Goal: Transaction & Acquisition: Book appointment/travel/reservation

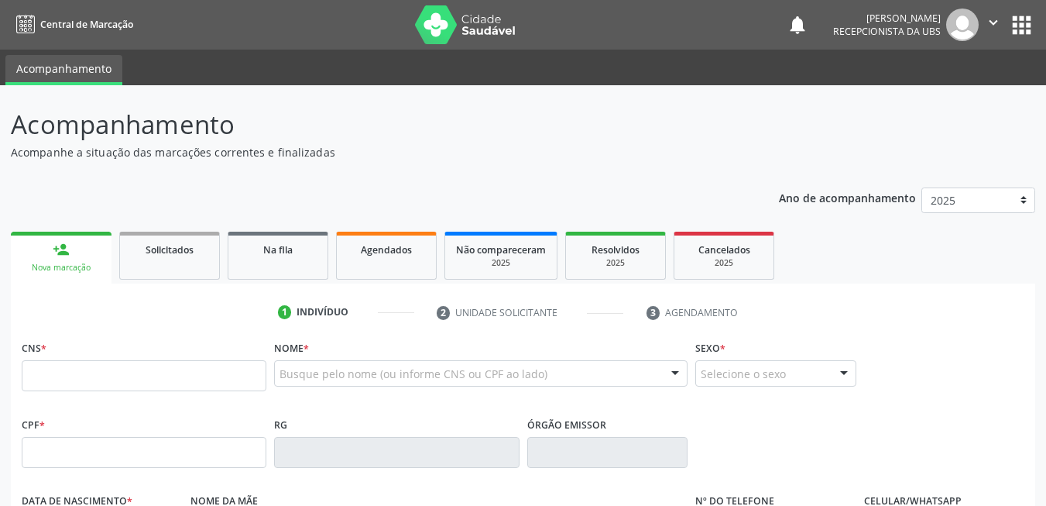
click at [186, 364] on input "text" at bounding box center [144, 375] width 245 height 31
click at [190, 380] on input "text" at bounding box center [144, 375] width 245 height 31
paste input "706 2065 5219 1261"
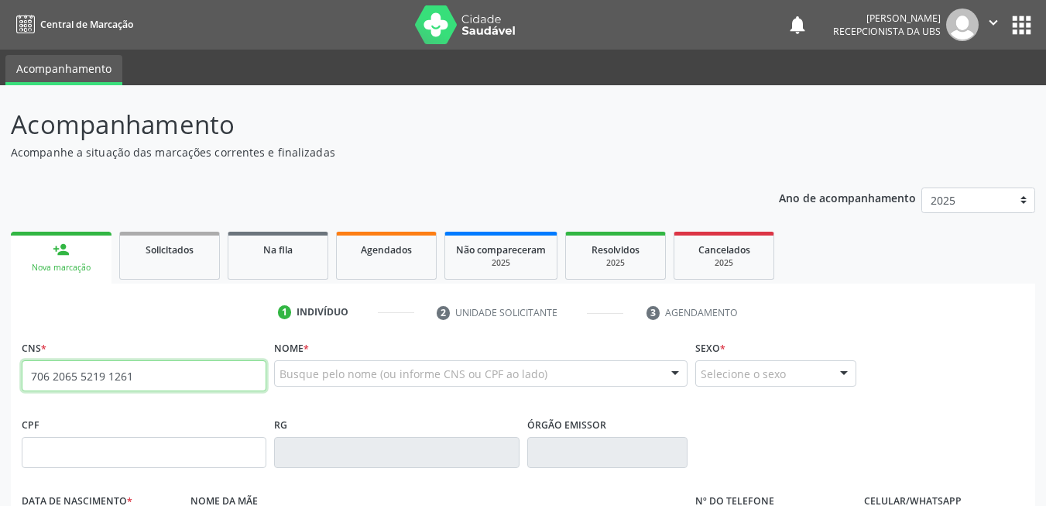
type input "706 2065 5219 1261"
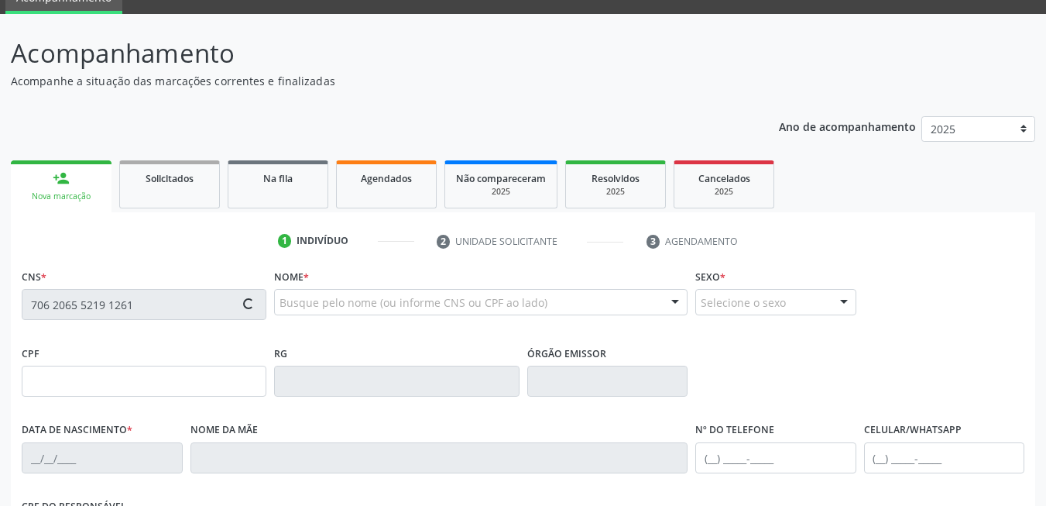
type input "122.579.514-17"
type input "27/09/2000"
type input "Terezinha Maria do Amaral Santos"
type input "(87) 99620-7997"
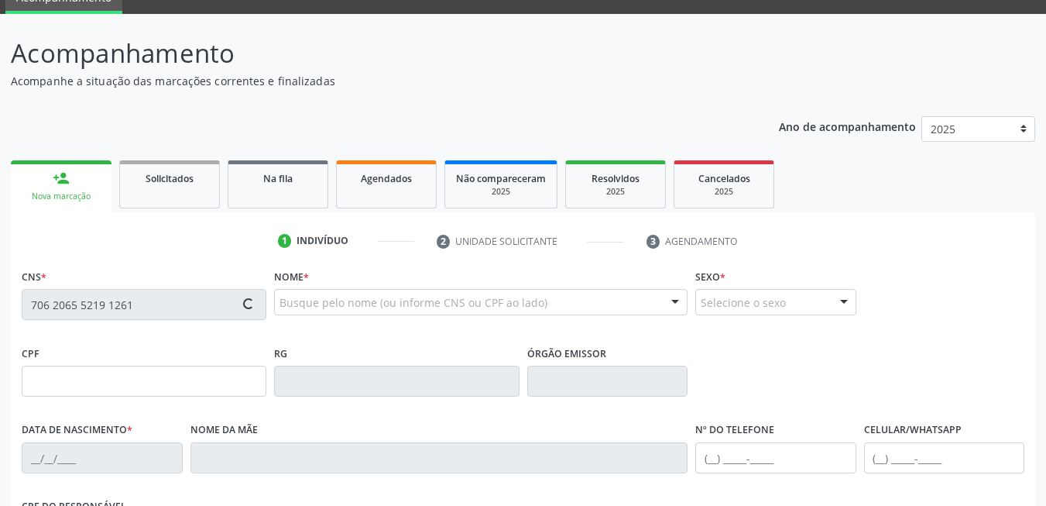
type input "040.253.444-16"
type input "100"
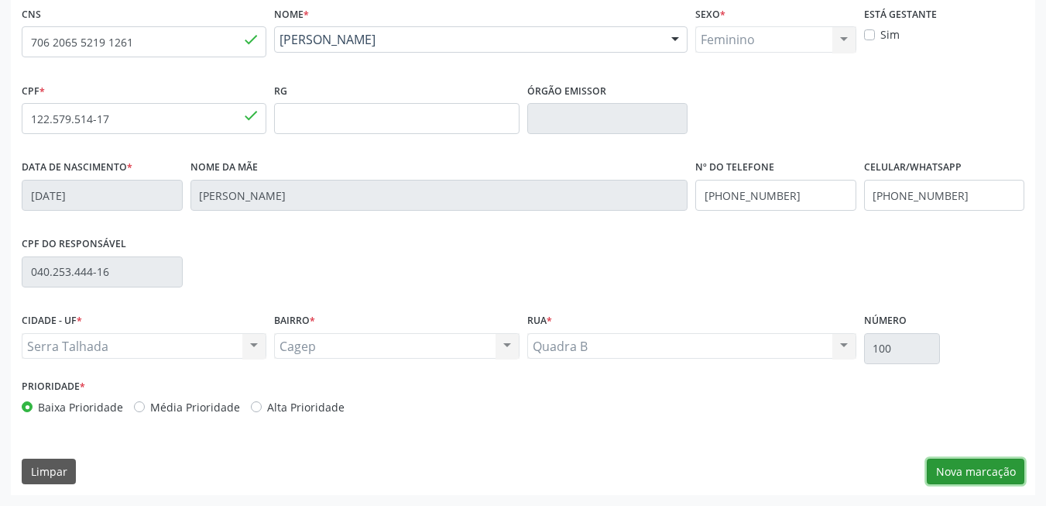
click at [948, 471] on button "Nova marcação" at bounding box center [976, 471] width 98 height 26
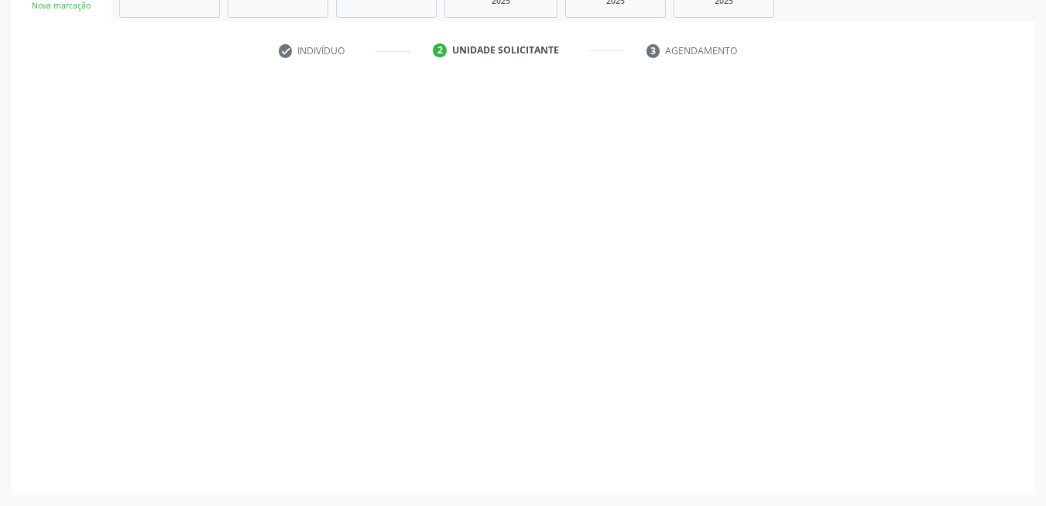
scroll to position [262, 0]
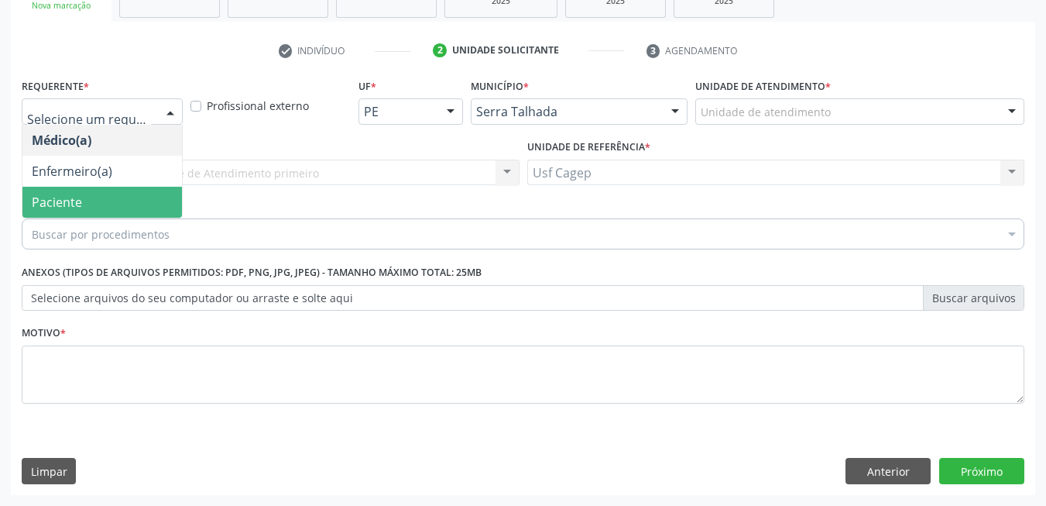
click at [115, 201] on span "Paciente" at bounding box center [101, 202] width 159 height 31
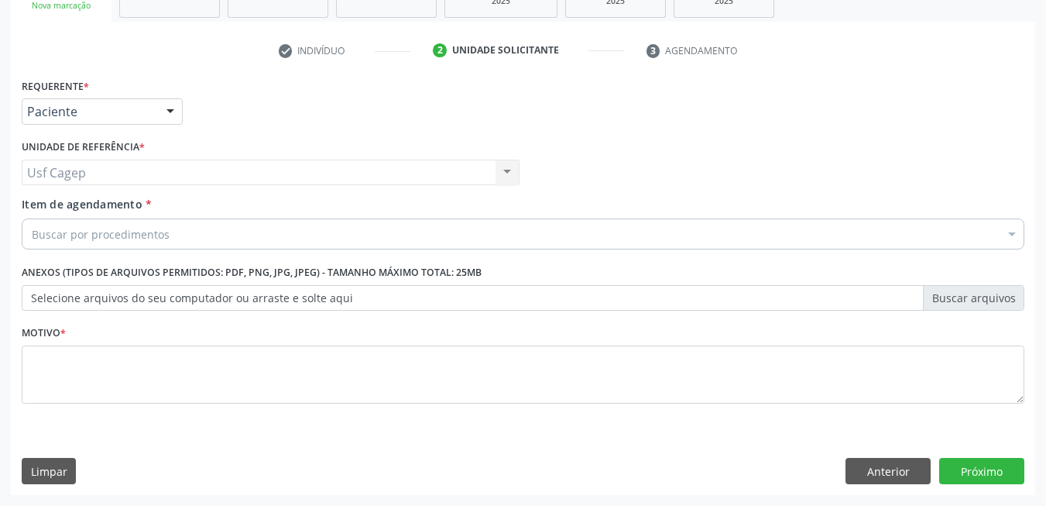
click at [149, 170] on div "Usf Cagep Usf Cagep Nenhum resultado encontrado para: " " Não há nenhuma opção …" at bounding box center [271, 172] width 498 height 26
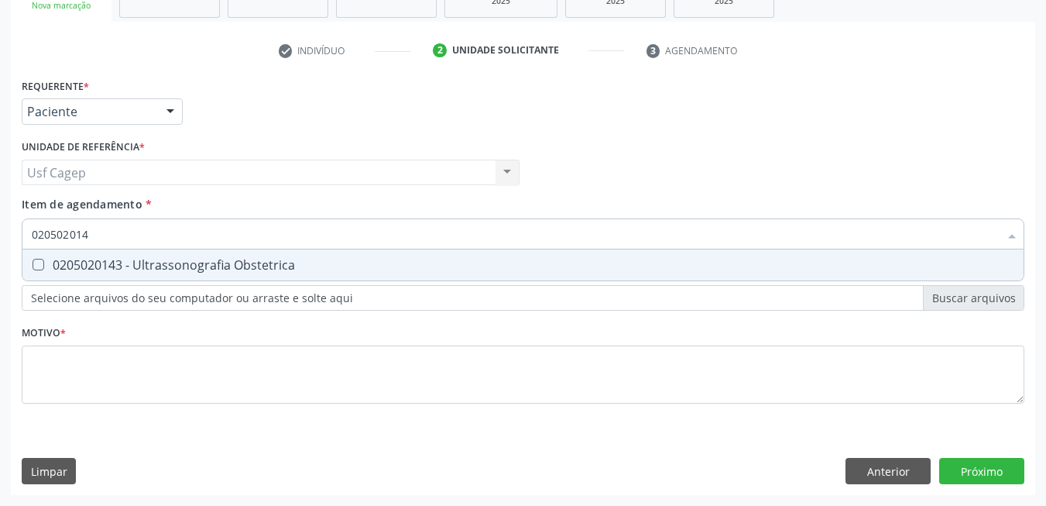
type input "0205020143"
click at [138, 251] on span "0205020143 - Ultrassonografia Obstetrica" at bounding box center [522, 264] width 1001 height 31
checkbox Obstetrica "true"
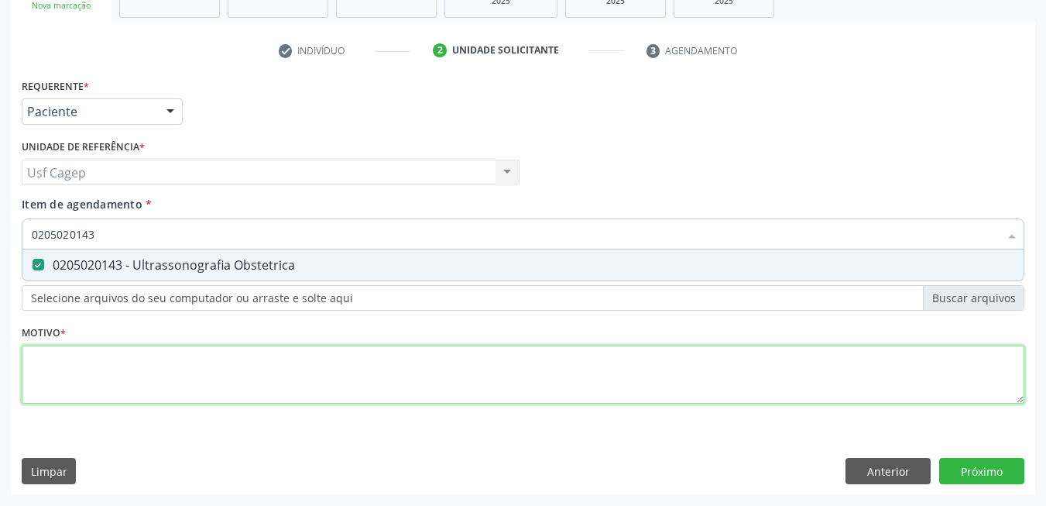
click at [159, 369] on div "Requerente * Paciente Médico(a) Enfermeiro(a) Paciente Nenhum resultado encontr…" at bounding box center [523, 249] width 1003 height 351
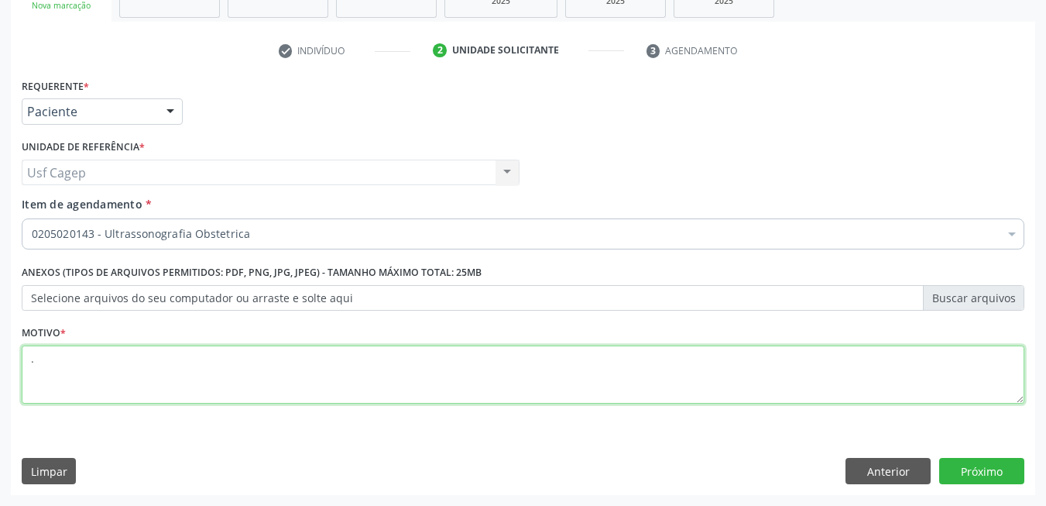
type textarea "."
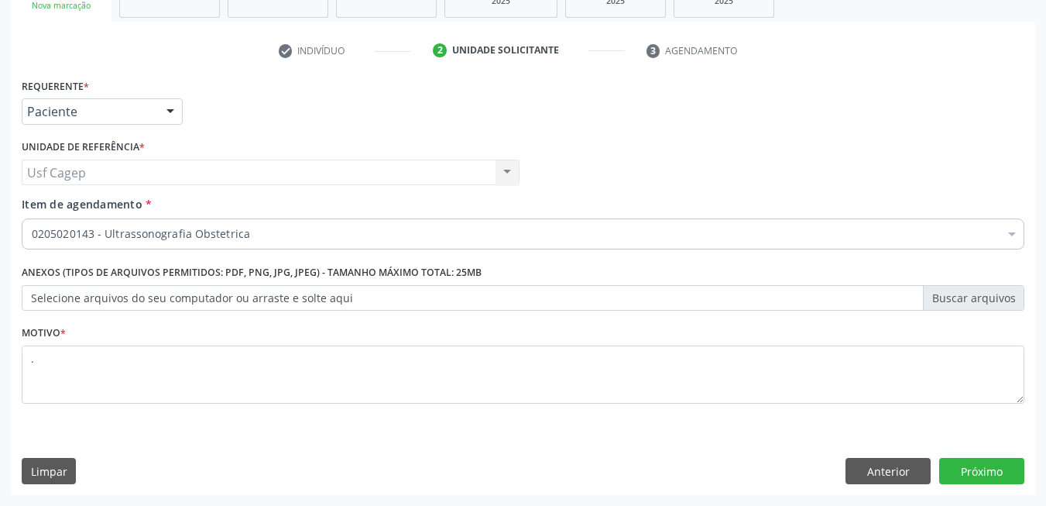
click at [300, 221] on div "0205020143 - Ultrassonografia Obstetrica" at bounding box center [523, 233] width 1003 height 31
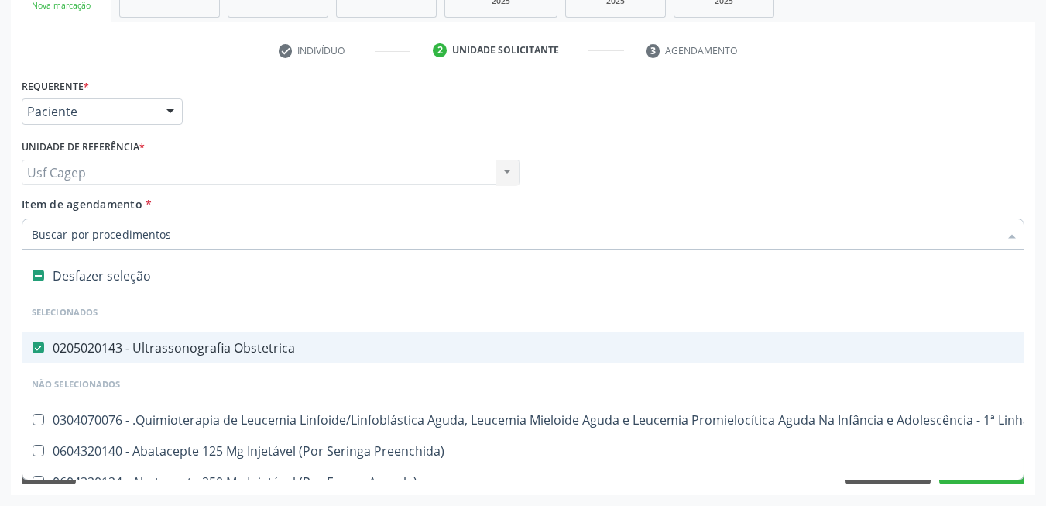
click at [372, 208] on div "Item de agendamento * Desfazer seleção Selecionados 0205020143 - Ultrassonograf…" at bounding box center [523, 220] width 1003 height 49
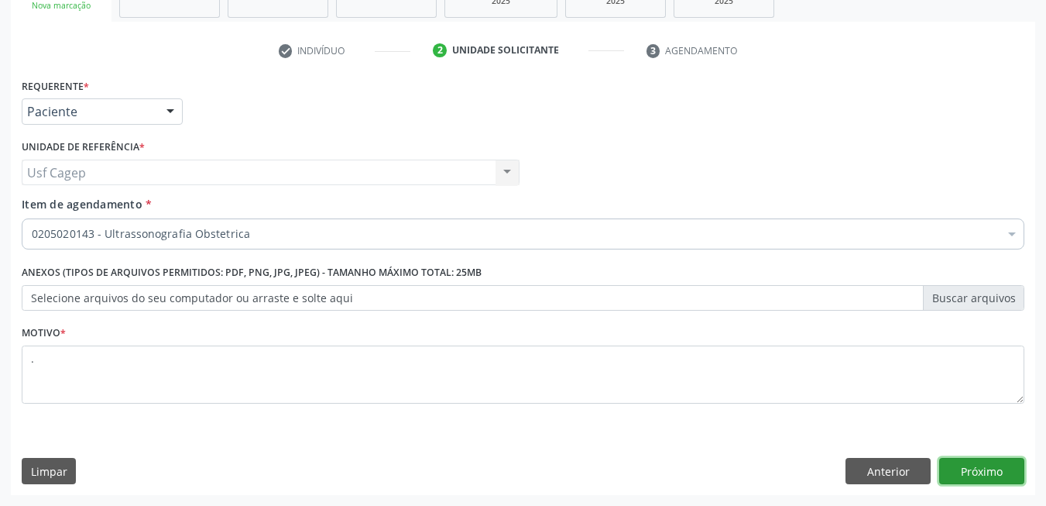
click at [996, 473] on button "Próximo" at bounding box center [981, 471] width 85 height 26
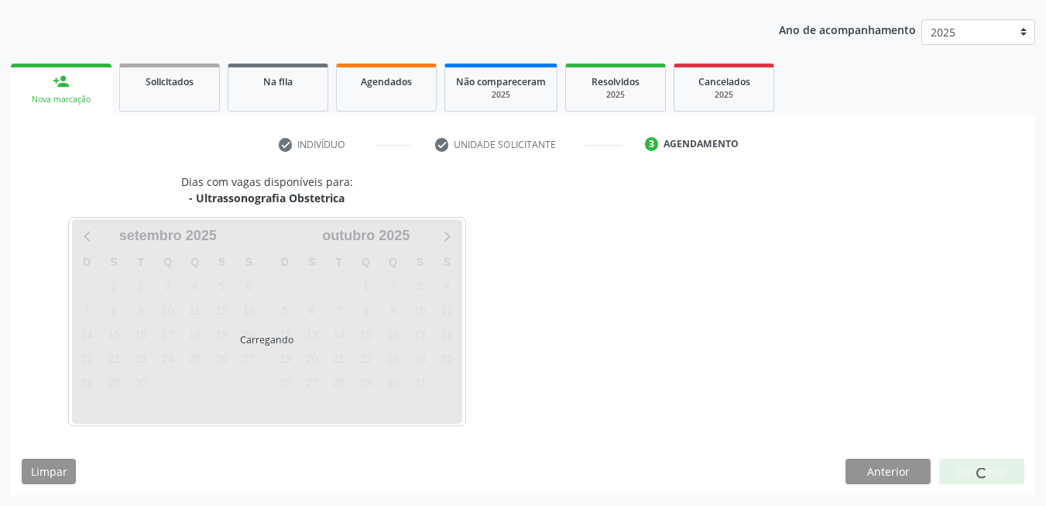
scroll to position [168, 0]
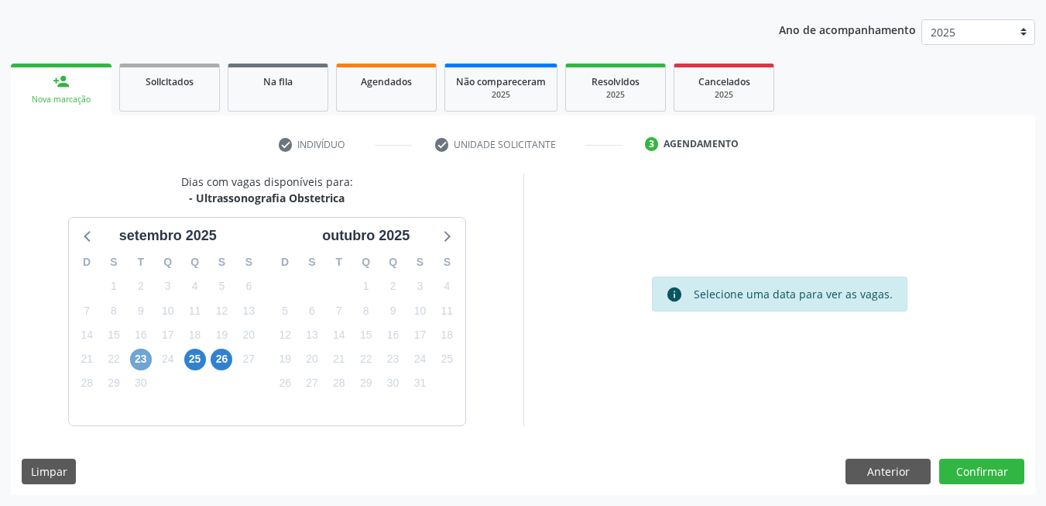
click at [149, 362] on span "23" at bounding box center [141, 359] width 22 height 22
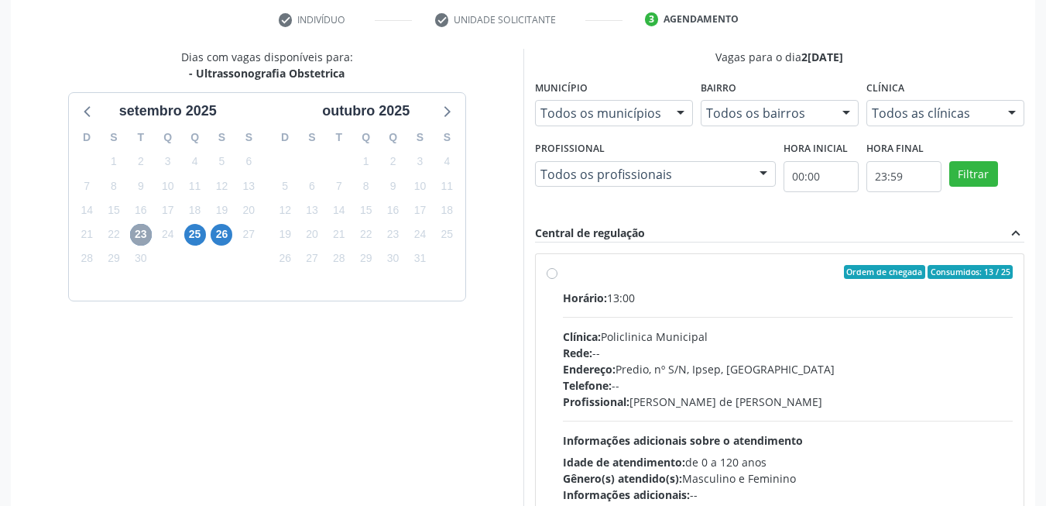
scroll to position [323, 0]
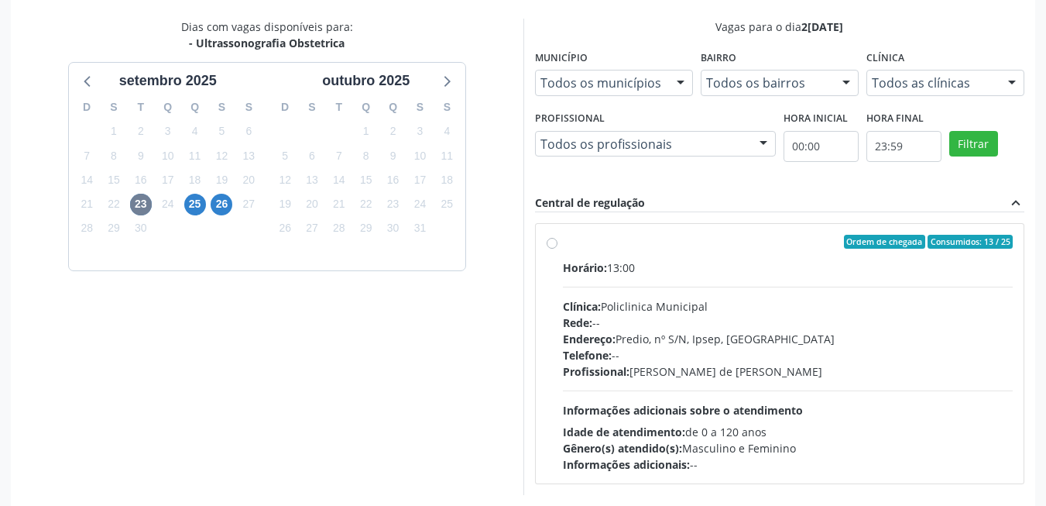
click at [724, 375] on div "Profissional: Ana Carolina Barboza de Andrada Melo Lyra" at bounding box center [788, 371] width 451 height 16
click at [557, 249] on input "Ordem de chegada Consumidos: 13 / 25 Horário: 13:00 Clínica: Policlinica Munici…" at bounding box center [552, 242] width 11 height 14
radio input "true"
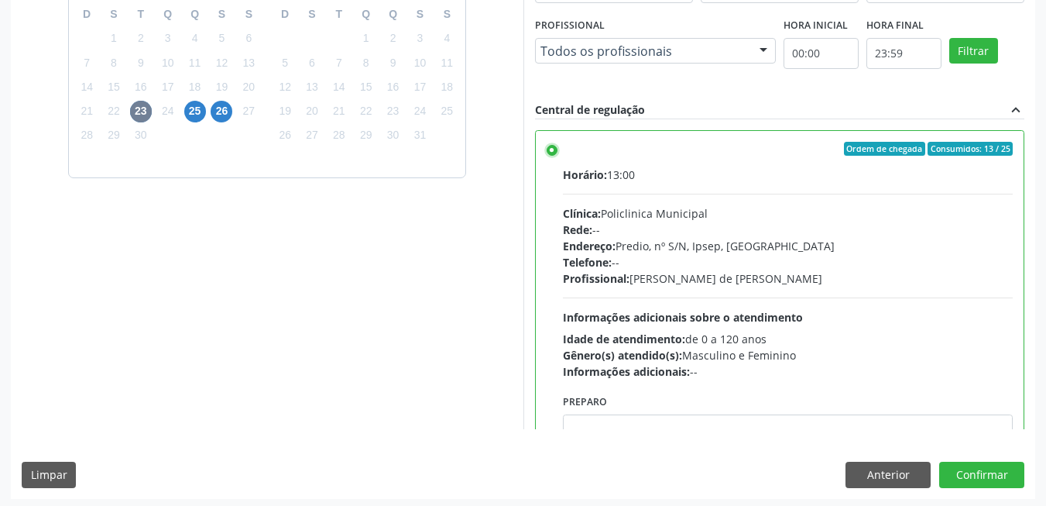
scroll to position [420, 0]
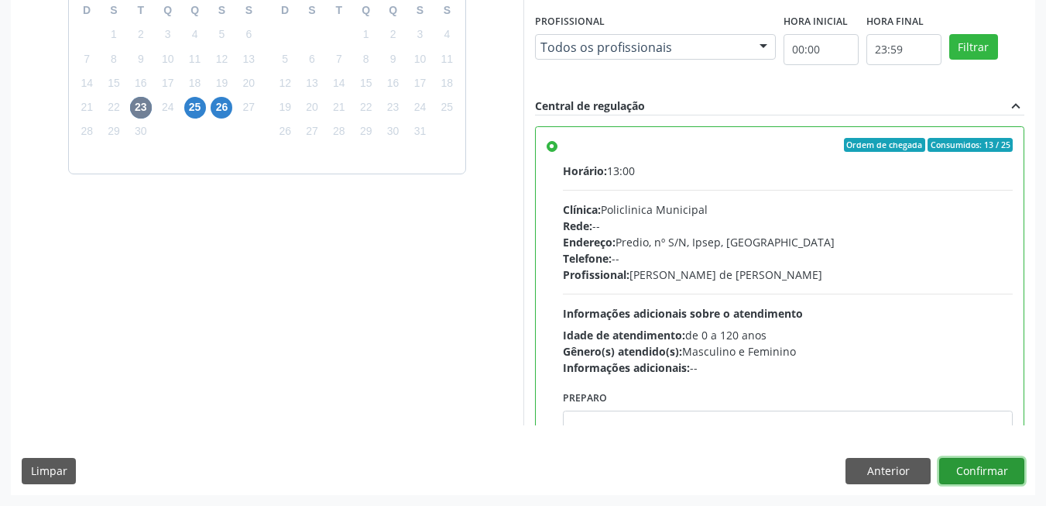
click at [950, 476] on button "Confirmar" at bounding box center [981, 471] width 85 height 26
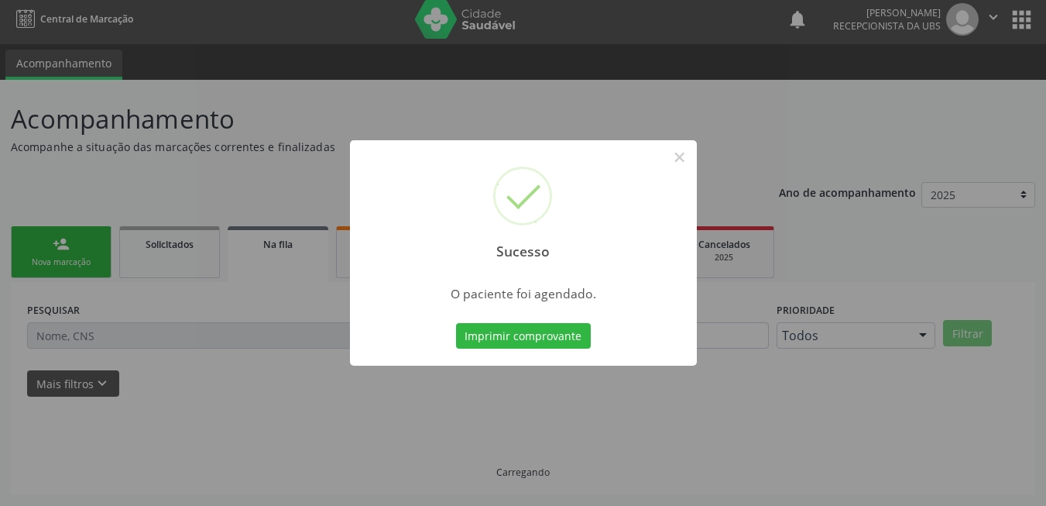
scroll to position [5, 0]
click at [513, 338] on button "Imprimir comprovante" at bounding box center [523, 336] width 135 height 26
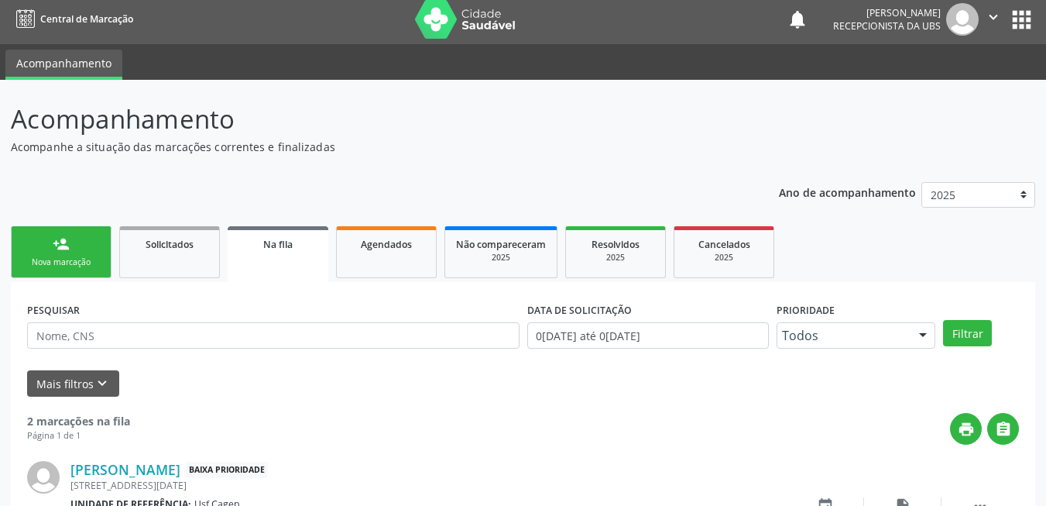
click at [67, 250] on div "person_add" at bounding box center [61, 243] width 17 height 17
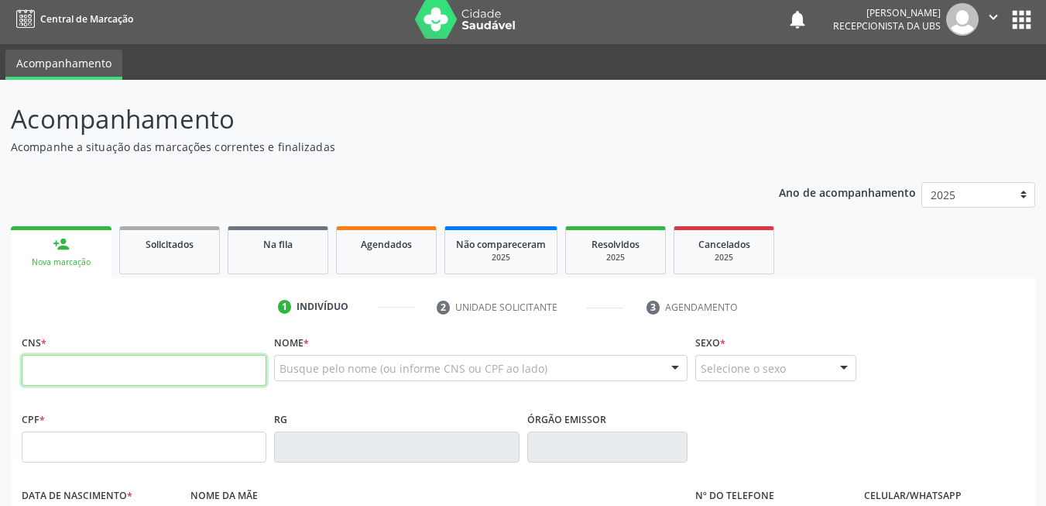
click at [150, 369] on input "text" at bounding box center [144, 370] width 245 height 31
paste input "706 2065 5219 1261"
type input "706 2065 5219 1261"
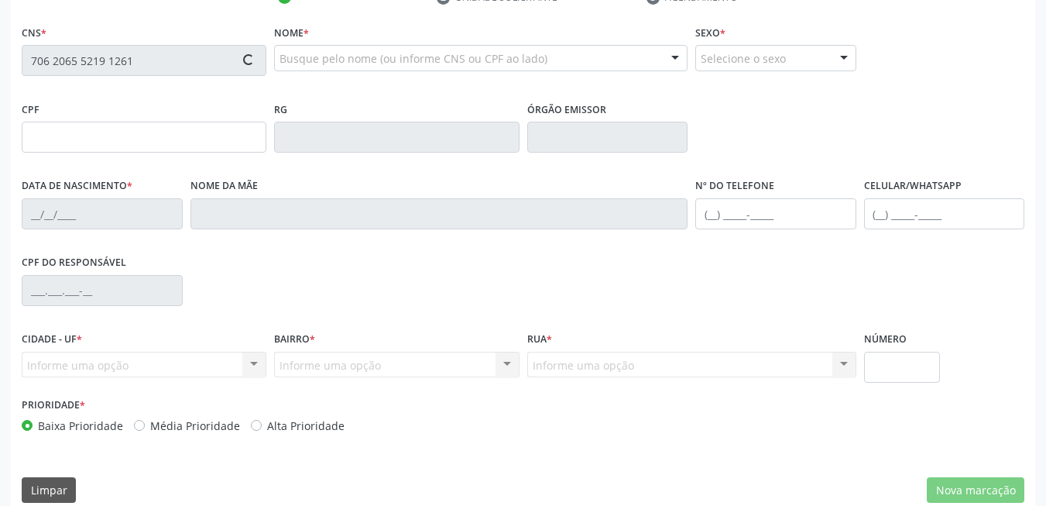
type input "122.579.514-17"
type input "27/09/2000"
type input "Terezinha Maria do Amaral Santos"
type input "(87) 99620-7997"
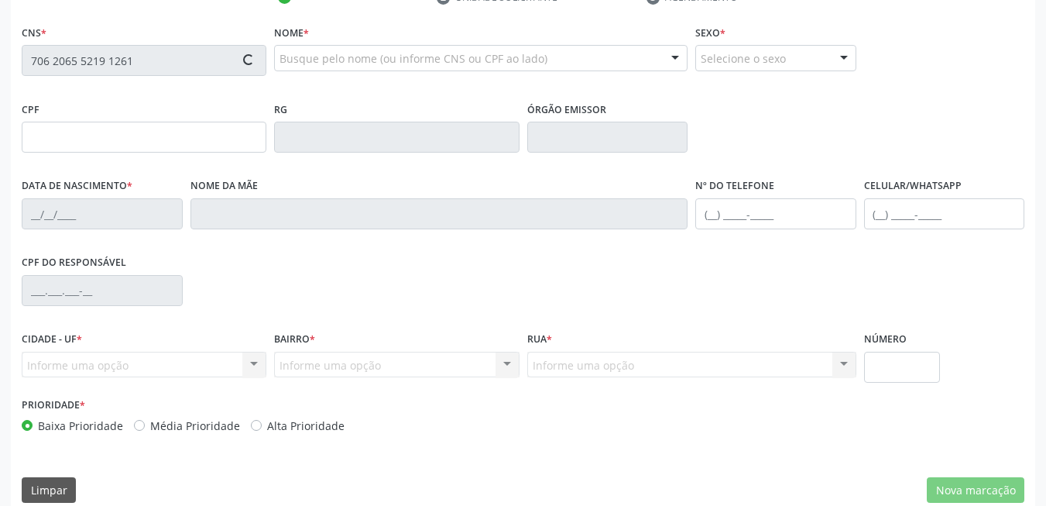
type input "040.253.444-16"
type input "100"
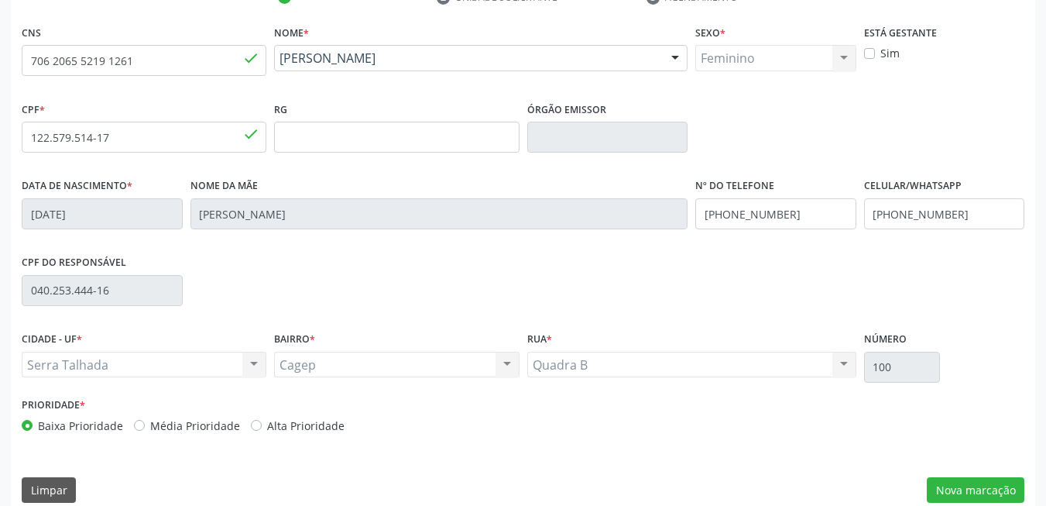
scroll to position [334, 0]
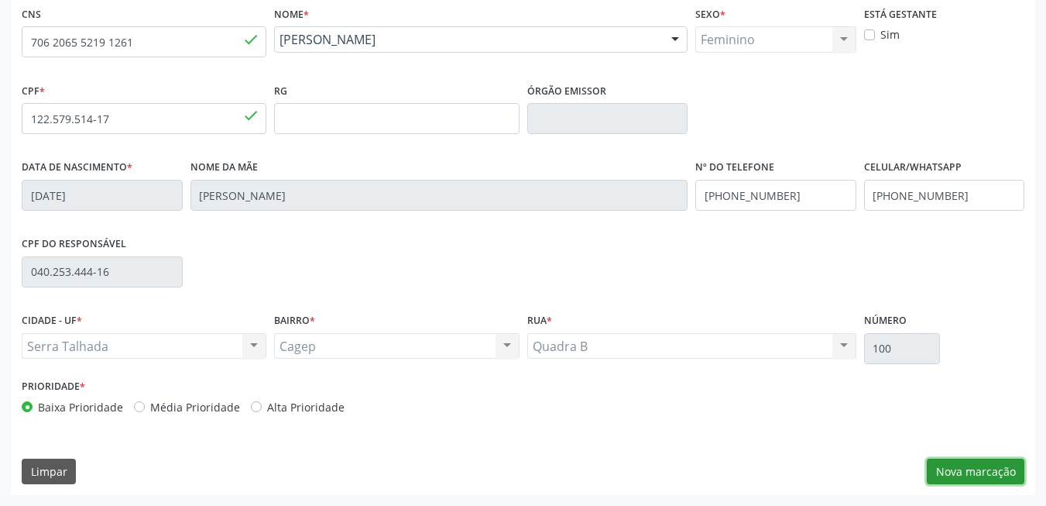
click at [982, 475] on button "Nova marcação" at bounding box center [976, 471] width 98 height 26
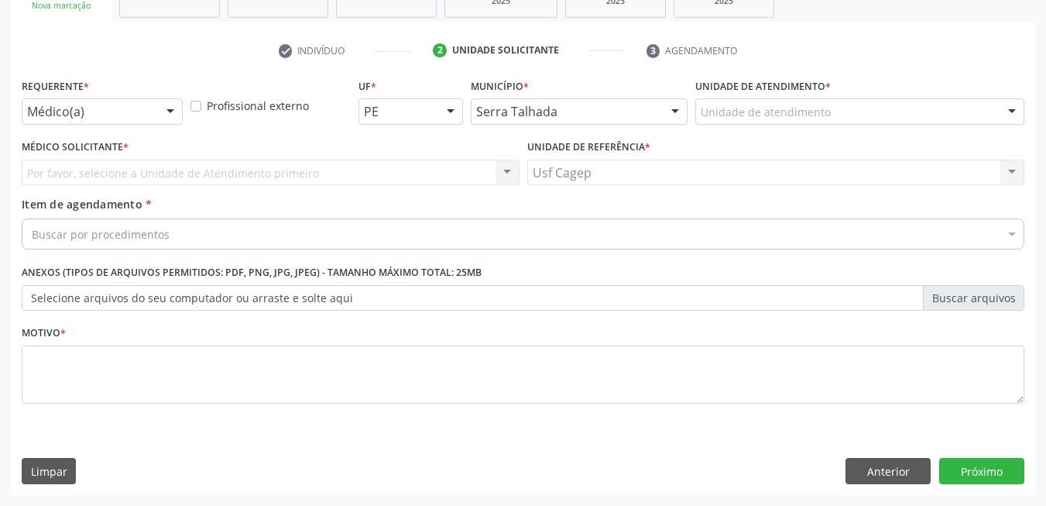
scroll to position [262, 0]
click at [117, 121] on div "Médico(a)" at bounding box center [102, 111] width 161 height 26
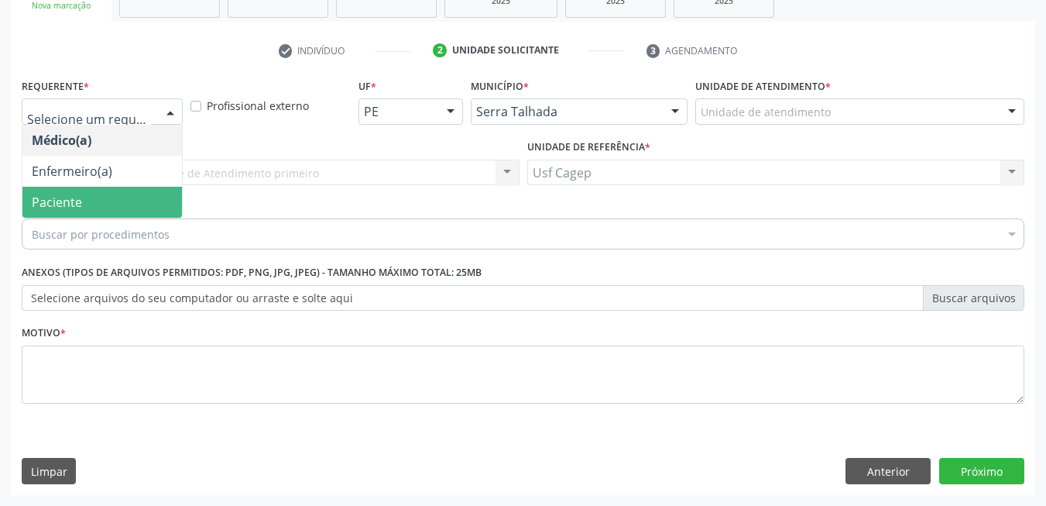
click at [105, 204] on span "Paciente" at bounding box center [101, 202] width 159 height 31
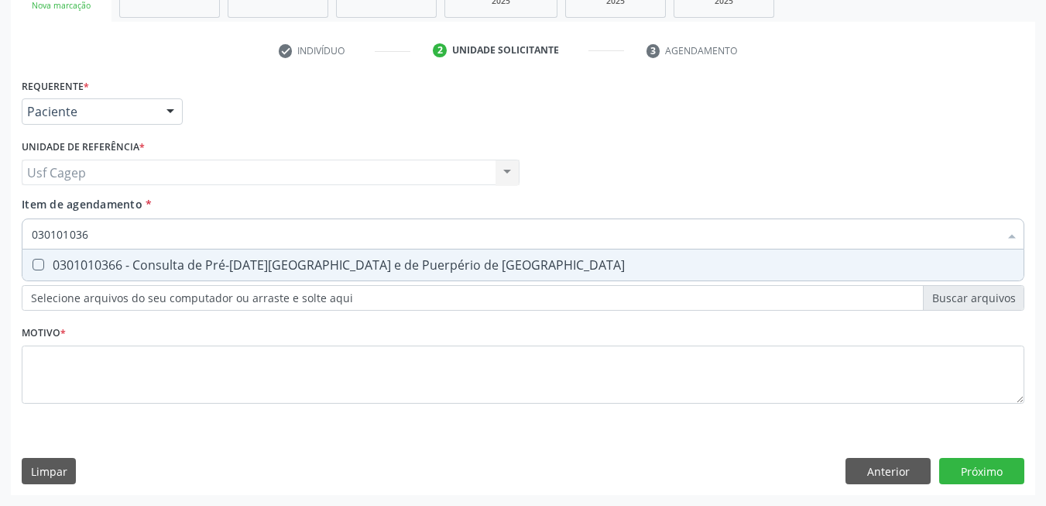
type input "0301010366"
click at [165, 259] on div "0301010366 - Consulta de Pré-[DATE][GEOGRAPHIC_DATA] e de Puerpério de [GEOGRAP…" at bounding box center [523, 265] width 982 height 12
checkbox Risco "true"
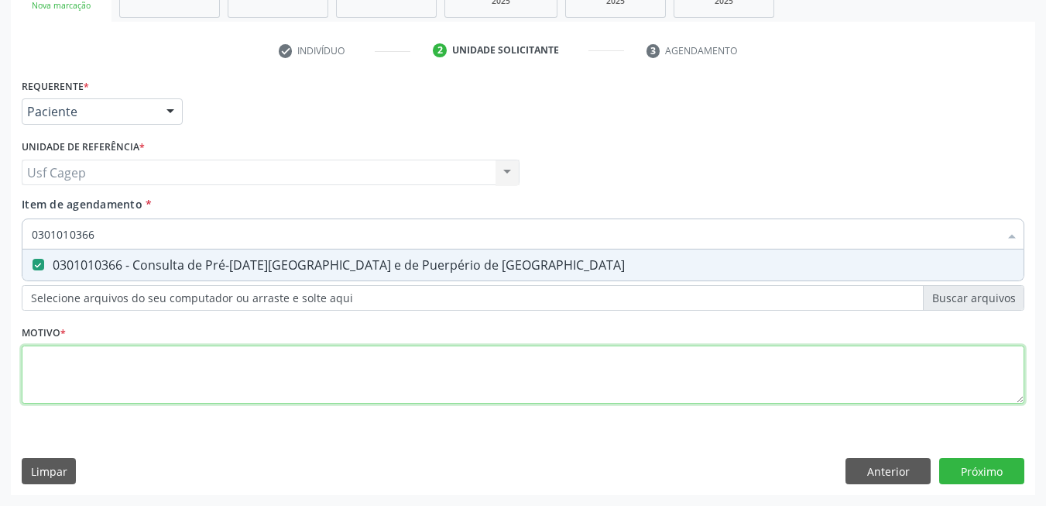
click at [177, 365] on div "Requerente * Paciente Médico(a) Enfermeiro(a) Paciente Nenhum resultado encontr…" at bounding box center [523, 249] width 1003 height 351
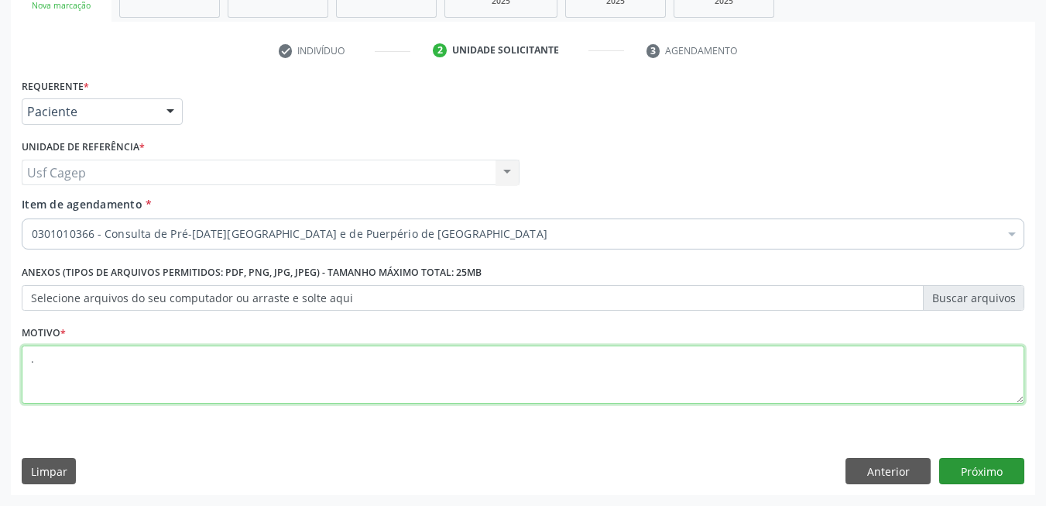
type textarea "."
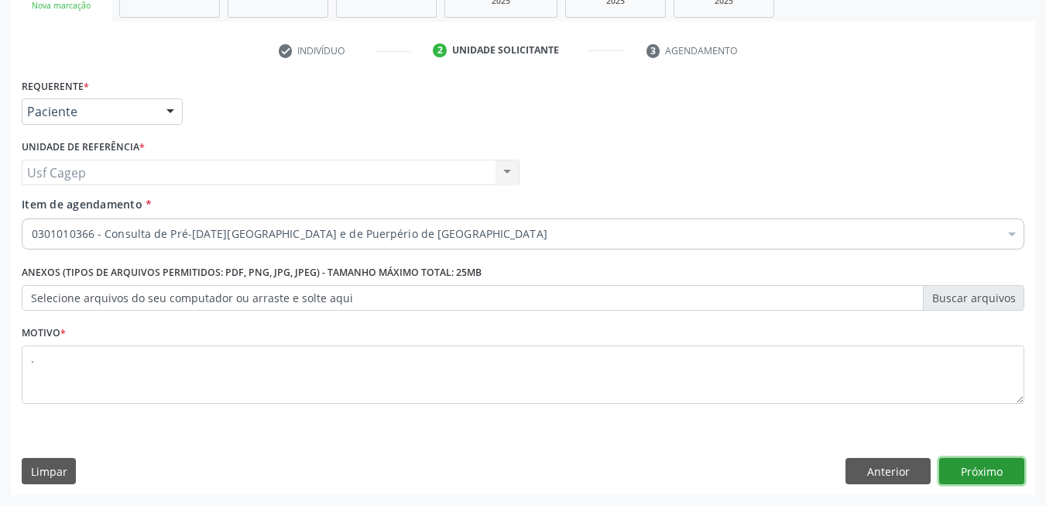
click at [986, 466] on button "Próximo" at bounding box center [981, 471] width 85 height 26
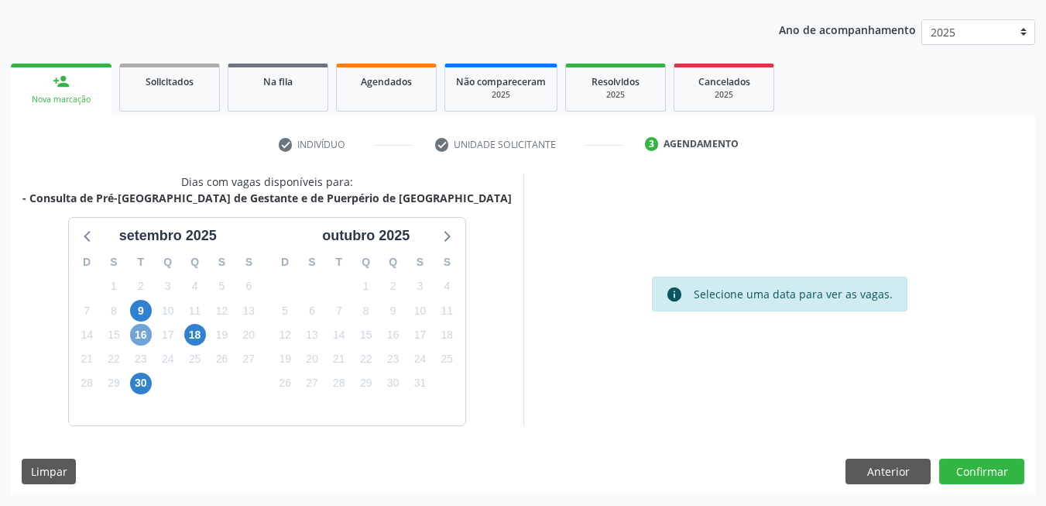
click at [135, 333] on span "16" at bounding box center [141, 335] width 22 height 22
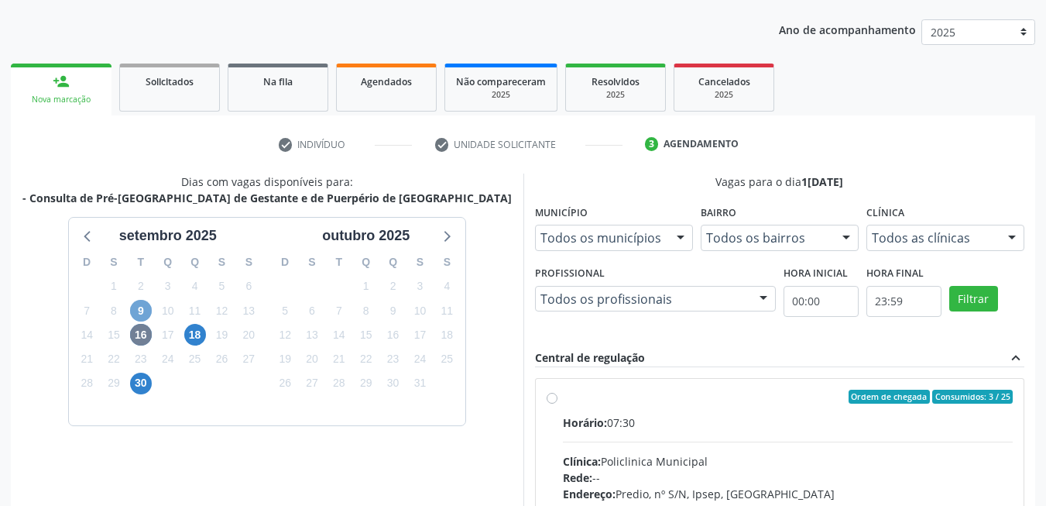
click at [144, 309] on span "9" at bounding box center [141, 311] width 22 height 22
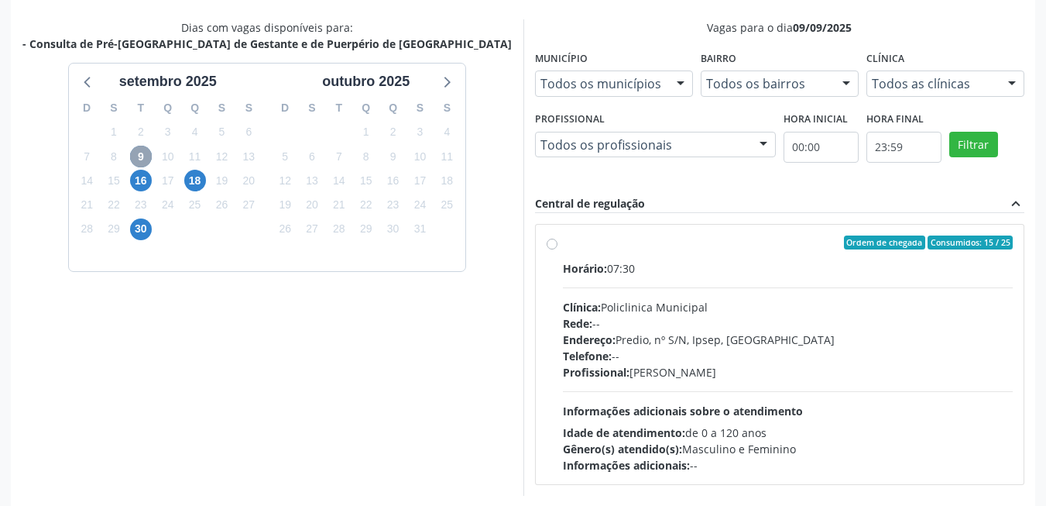
scroll to position [323, 0]
click at [694, 404] on span "Informações adicionais sobre o atendimento" at bounding box center [683, 410] width 240 height 15
click at [557, 249] on input "Ordem de chegada Consumidos: 15 / 25 Horário: 07:30 Clínica: Policlinica Munici…" at bounding box center [552, 242] width 11 height 14
radio input "true"
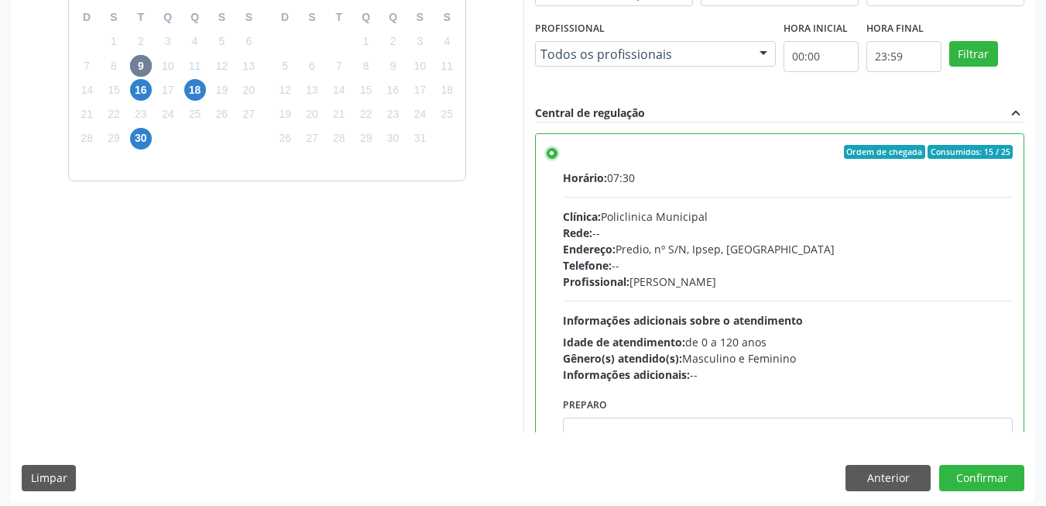
scroll to position [420, 0]
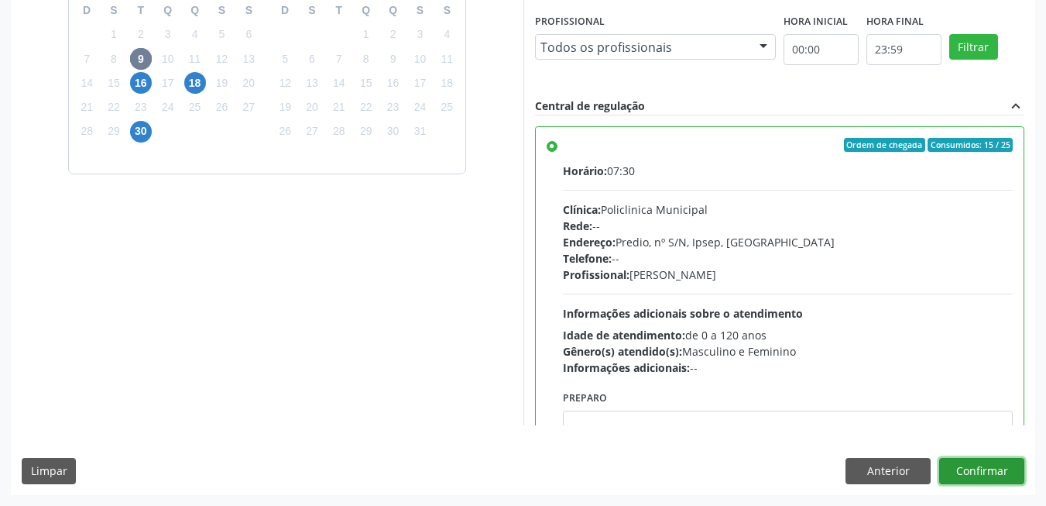
click at [983, 464] on button "Confirmar" at bounding box center [981, 471] width 85 height 26
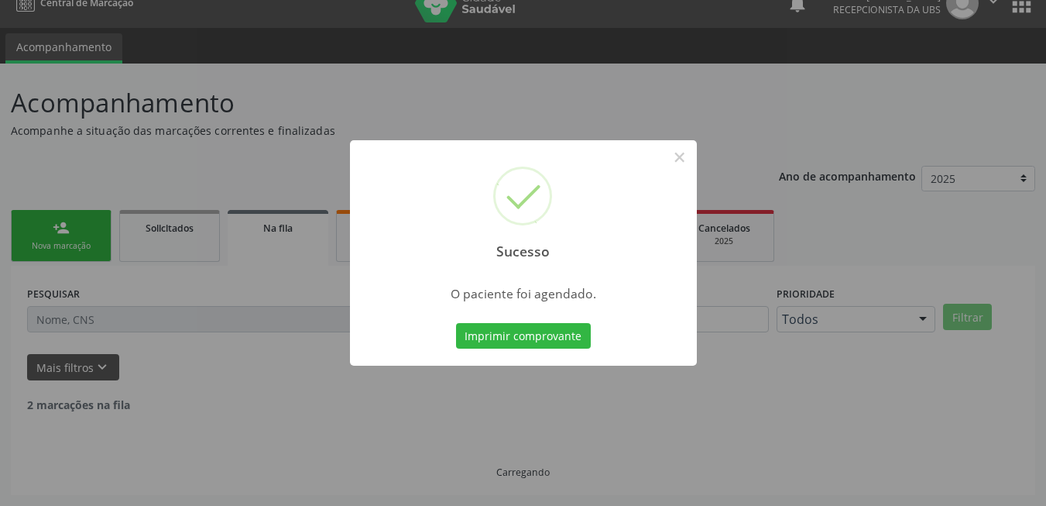
scroll to position [5, 0]
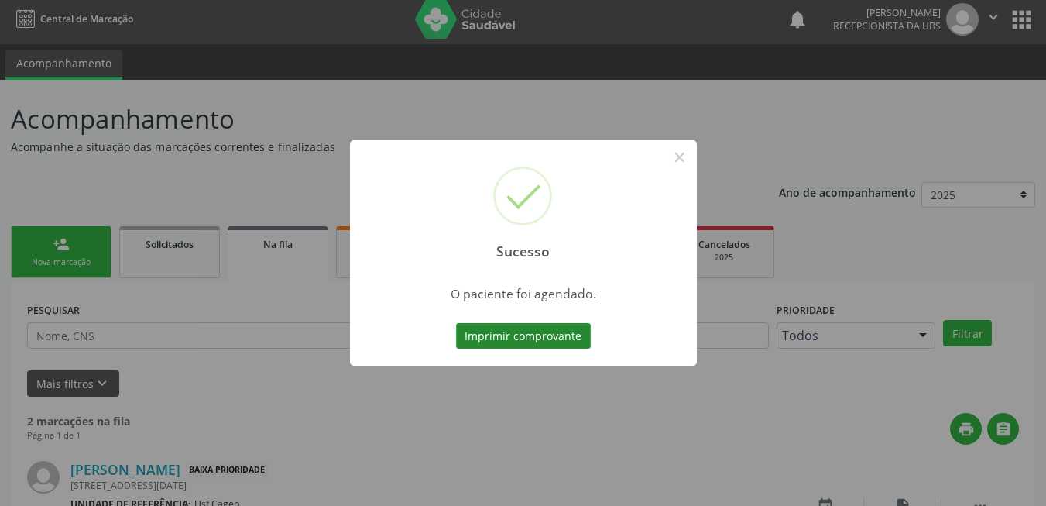
click at [486, 338] on button "Imprimir comprovante" at bounding box center [523, 336] width 135 height 26
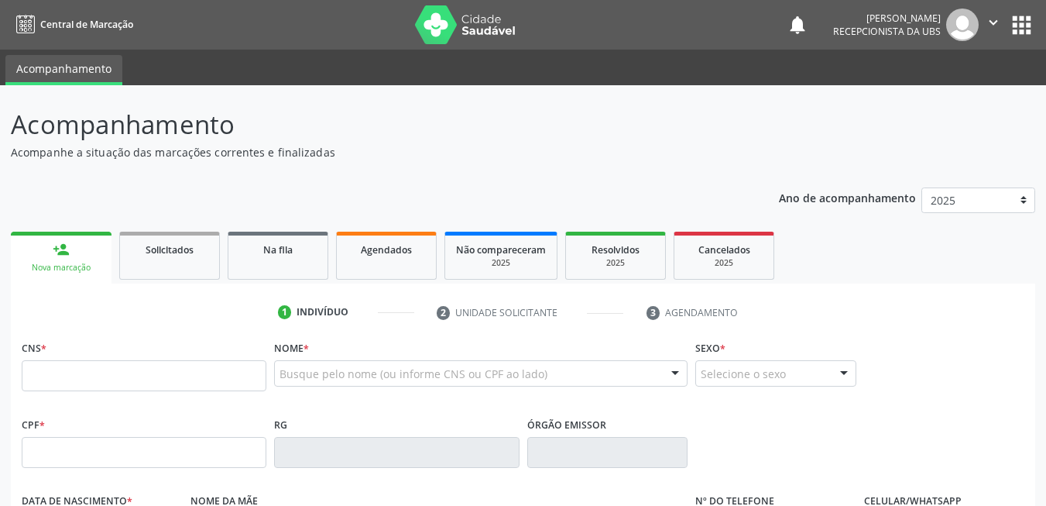
click at [95, 366] on input "text" at bounding box center [144, 375] width 245 height 31
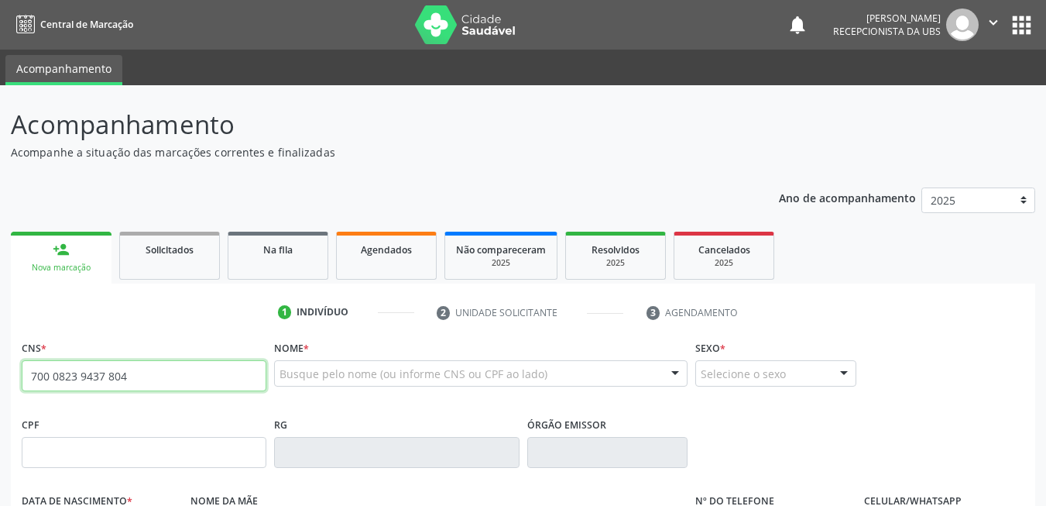
click at [151, 375] on input "700 0823 9437 804" at bounding box center [144, 375] width 245 height 31
paste input "082 3943 7"
type input "700 0082 3943 7804"
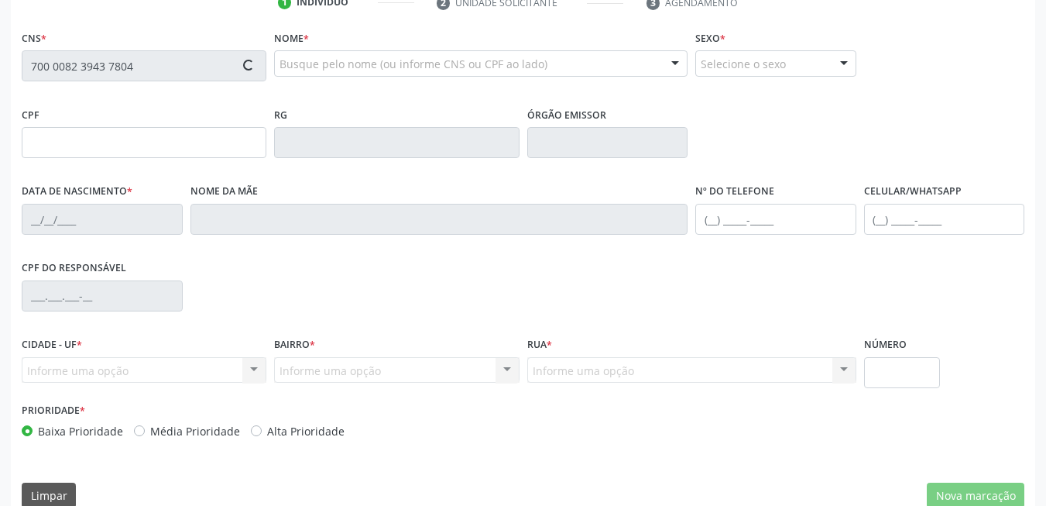
scroll to position [334, 0]
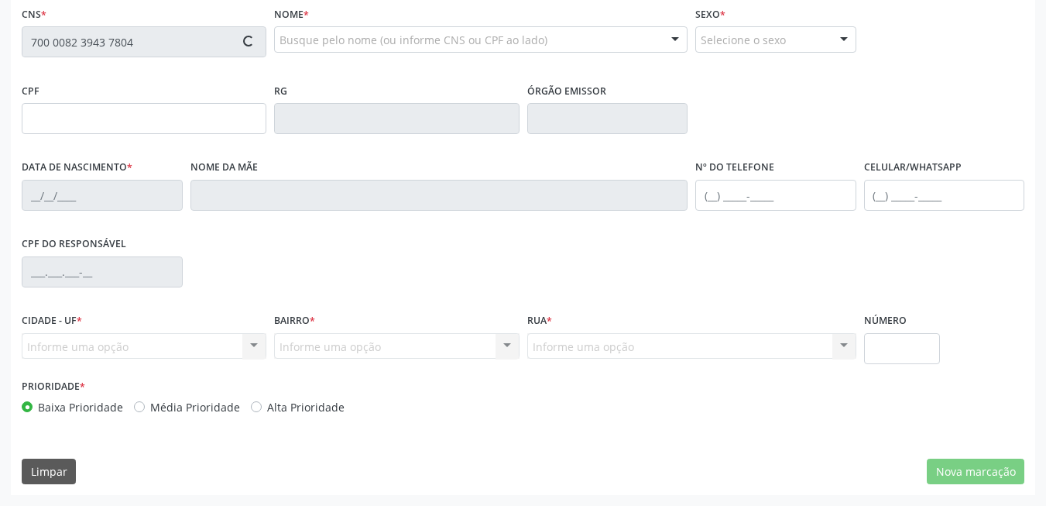
type input "149.361.264-62"
type input "[DATE]"
type input "Maria da Conceição [PERSON_NAME]"
type input "[PHONE_NUMBER]"
type input "438"
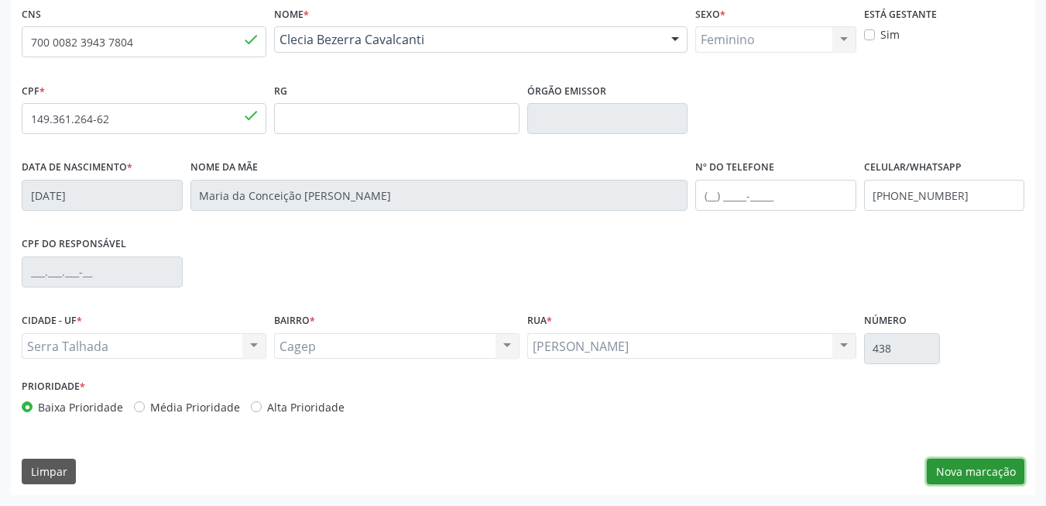
click at [965, 477] on button "Nova marcação" at bounding box center [976, 471] width 98 height 26
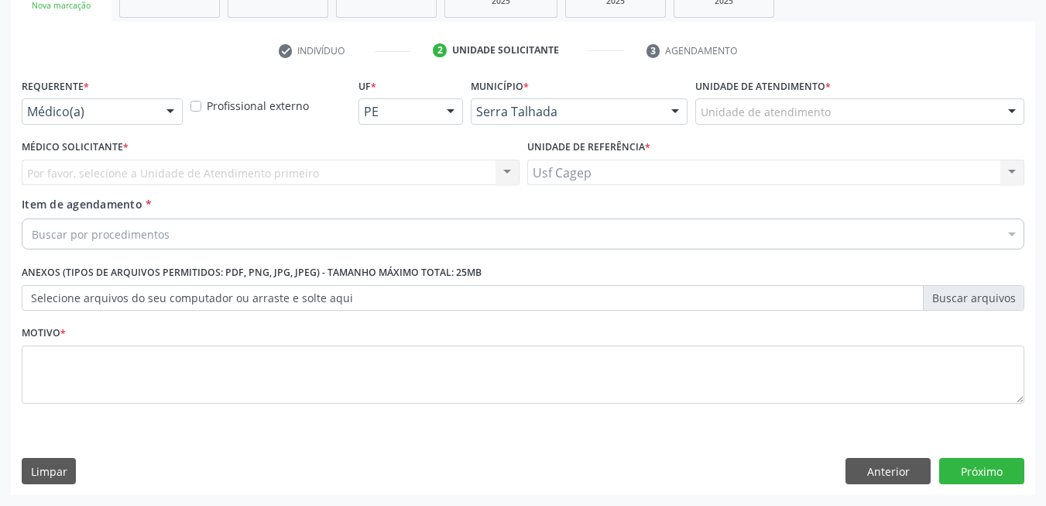
scroll to position [262, 0]
click at [153, 86] on div "Requerente * Médico(a) Médico(a) Enfermeiro(a) Paciente Nenhum resultado encont…" at bounding box center [102, 99] width 161 height 50
click at [164, 106] on div at bounding box center [170, 112] width 23 height 26
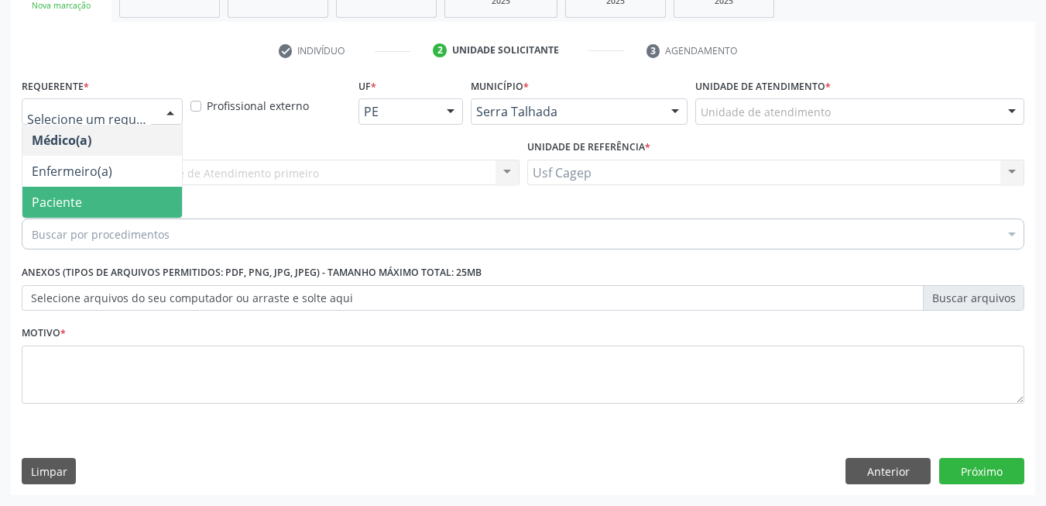
click at [162, 195] on span "Paciente" at bounding box center [101, 202] width 159 height 31
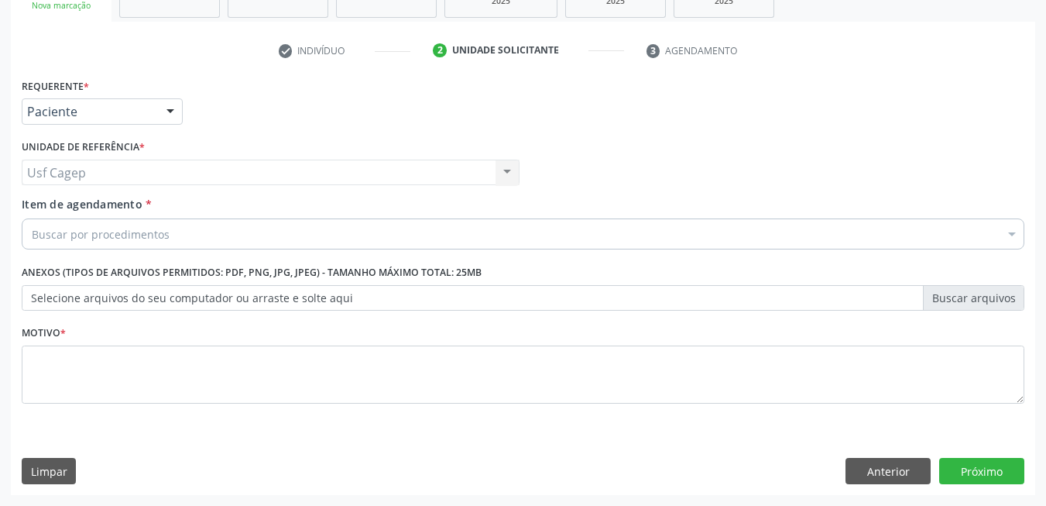
click at [171, 228] on div "Buscar por procedimentos" at bounding box center [523, 233] width 1003 height 31
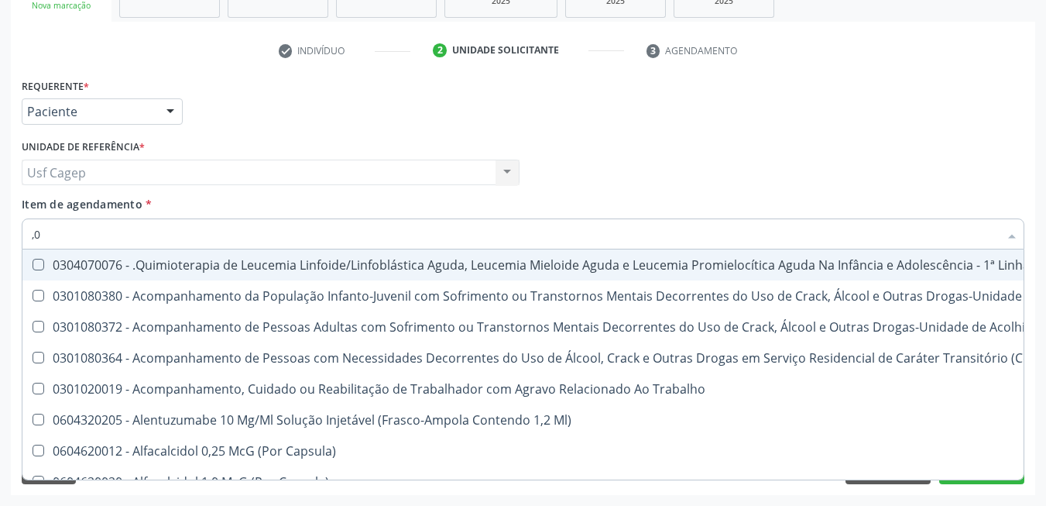
type input ","
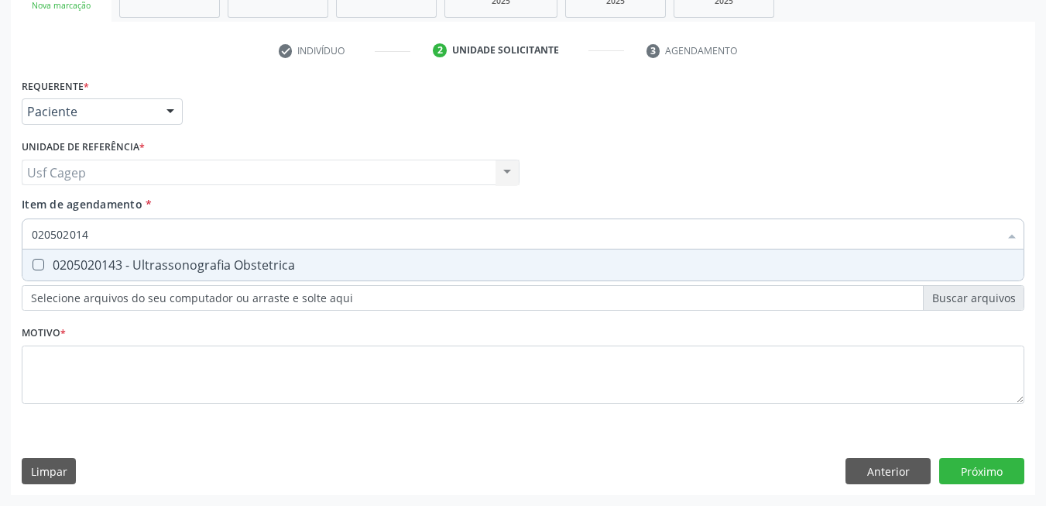
type input "0205020143"
click at [186, 260] on div "0205020143 - Ultrassonografia Obstetrica" at bounding box center [523, 265] width 982 height 12
checkbox Obstetrica "true"
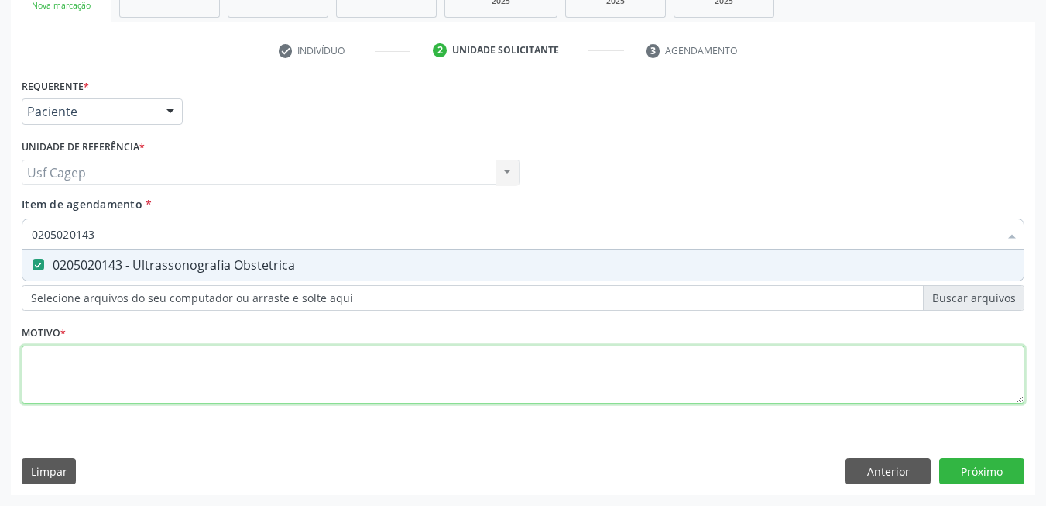
click at [213, 372] on div "Requerente * Paciente Médico(a) Enfermeiro(a) Paciente Nenhum resultado encontr…" at bounding box center [523, 249] width 1003 height 351
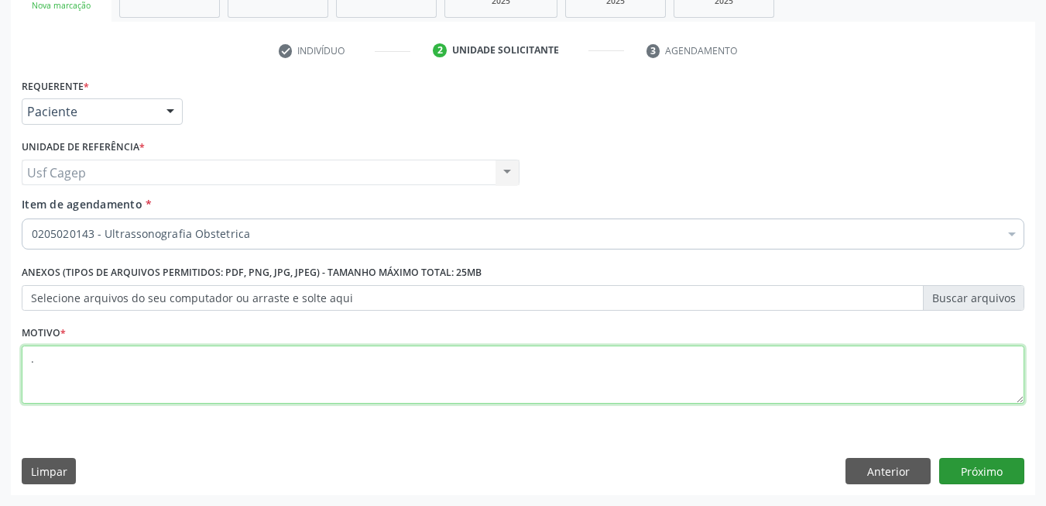
type textarea "."
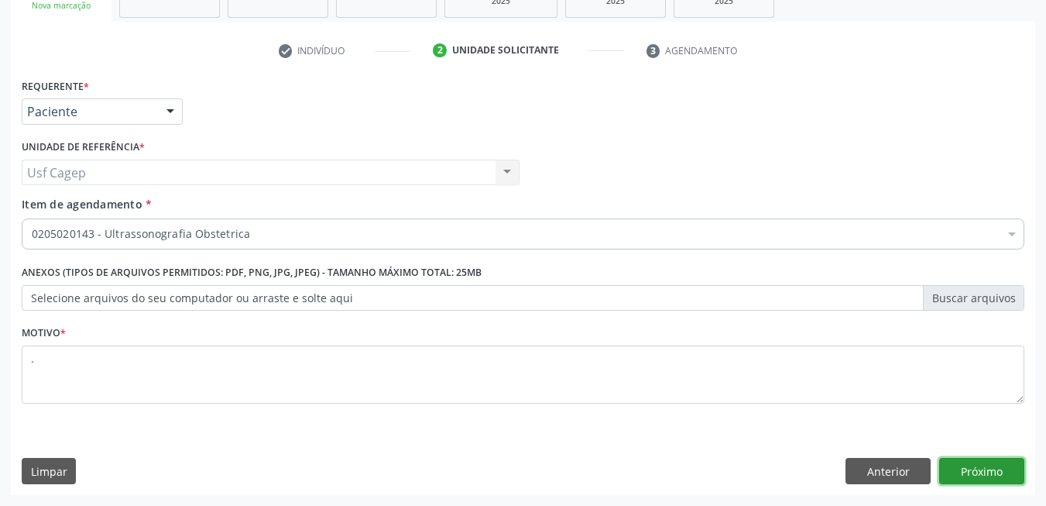
click at [1002, 474] on button "Próximo" at bounding box center [981, 471] width 85 height 26
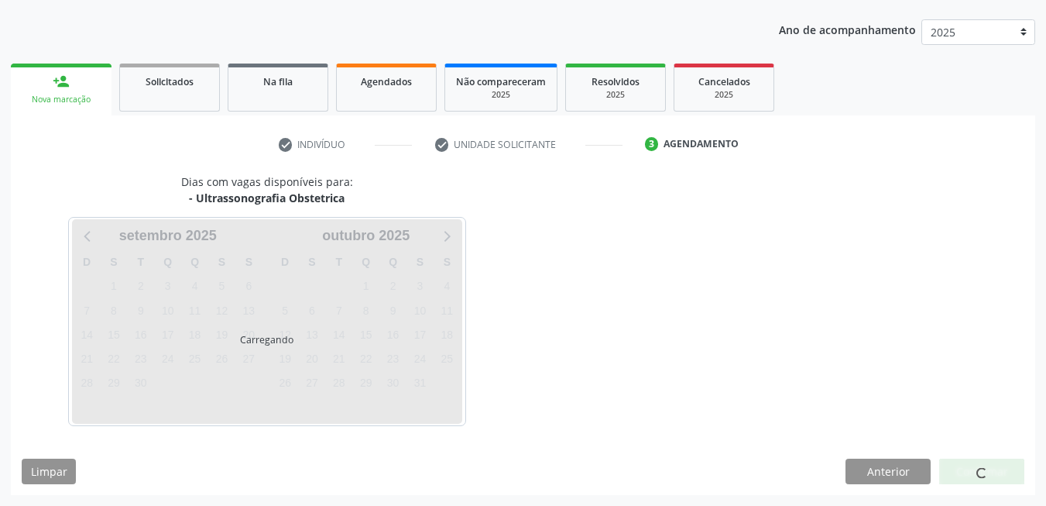
scroll to position [214, 0]
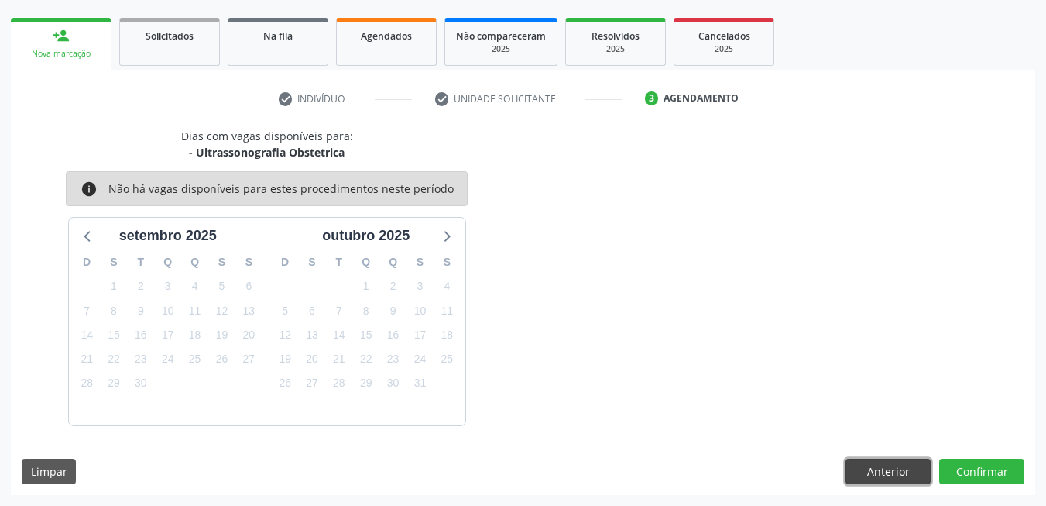
click at [892, 466] on button "Anterior" at bounding box center [887, 471] width 85 height 26
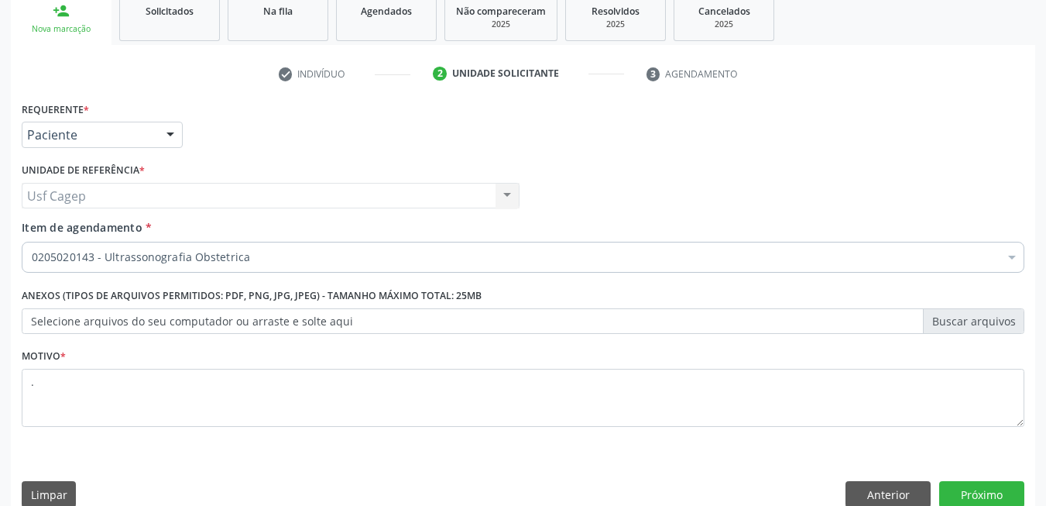
scroll to position [262, 0]
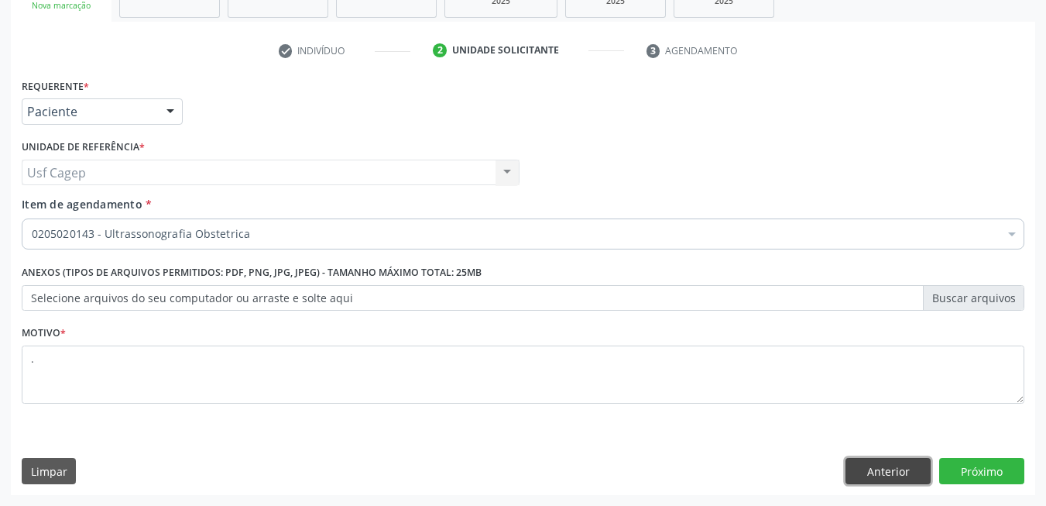
click at [893, 480] on button "Anterior" at bounding box center [887, 471] width 85 height 26
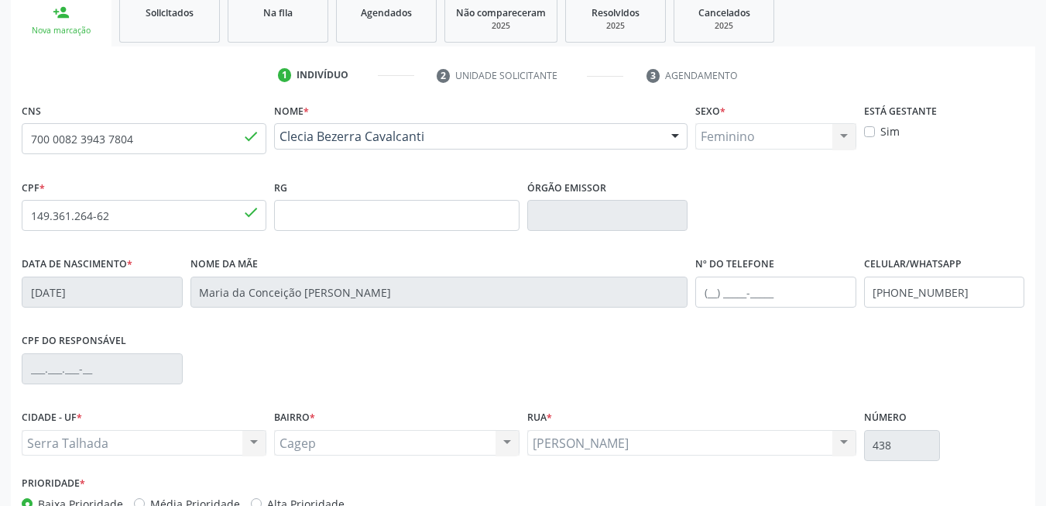
scroll to position [334, 0]
